Goal: Ask a question

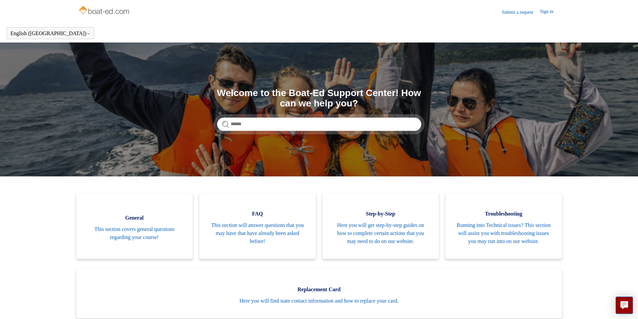
click at [545, 15] on link "Sign in" at bounding box center [550, 12] width 20 height 8
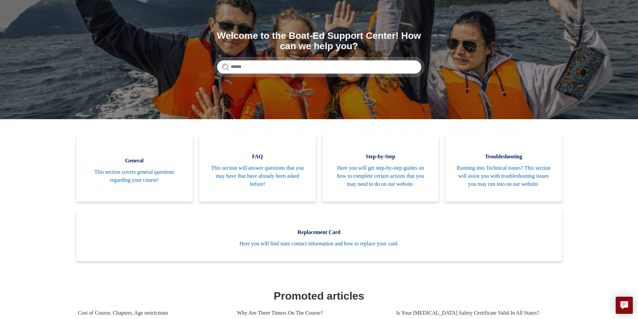
scroll to position [24, 0]
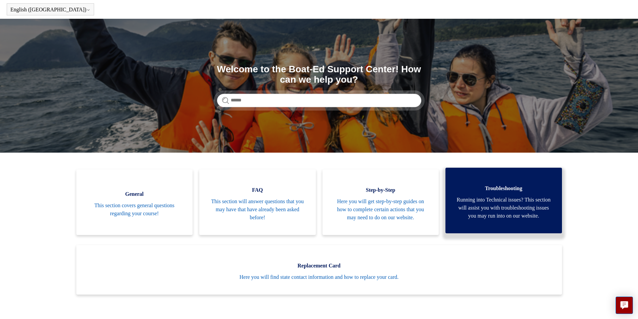
click at [499, 204] on span "Running into Technical issues? This section will assist you with troubleshootin…" at bounding box center [503, 208] width 96 height 24
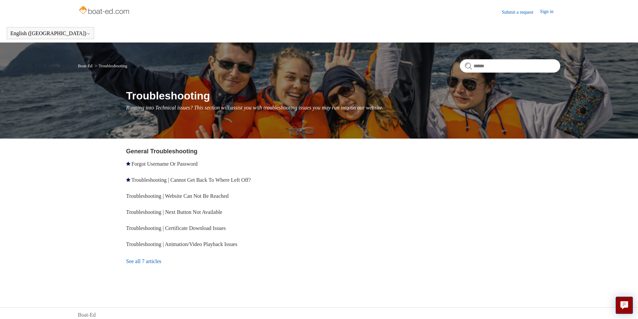
click at [517, 13] on link "Submit a request" at bounding box center [521, 12] width 38 height 7
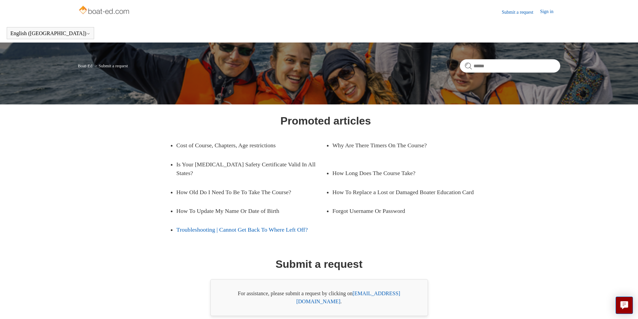
scroll to position [24, 0]
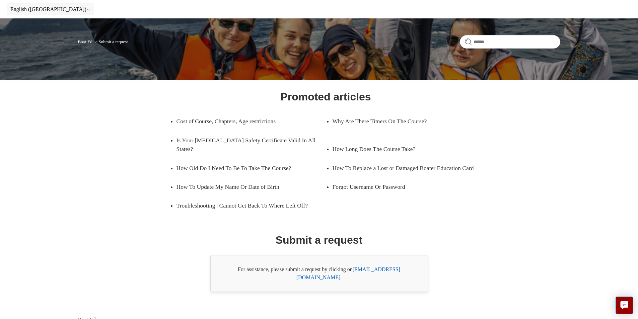
click at [382, 271] on link "support@boat-ed.com" at bounding box center [348, 274] width 104 height 14
